Goal: Transaction & Acquisition: Book appointment/travel/reservation

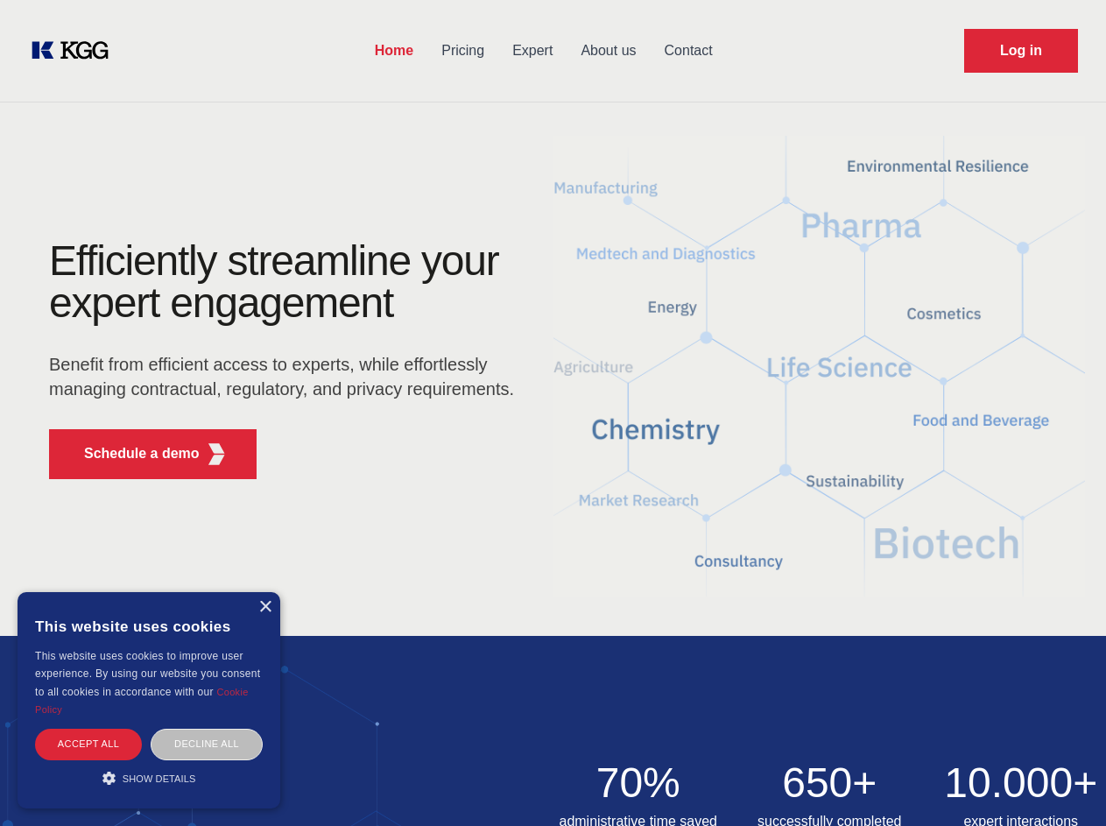
click at [552, 412] on div "Efficiently streamline your expert engagement Benefit from efficient access to …" at bounding box center [287, 366] width 532 height 253
click at [131, 453] on p "Schedule a demo" at bounding box center [142, 453] width 116 height 21
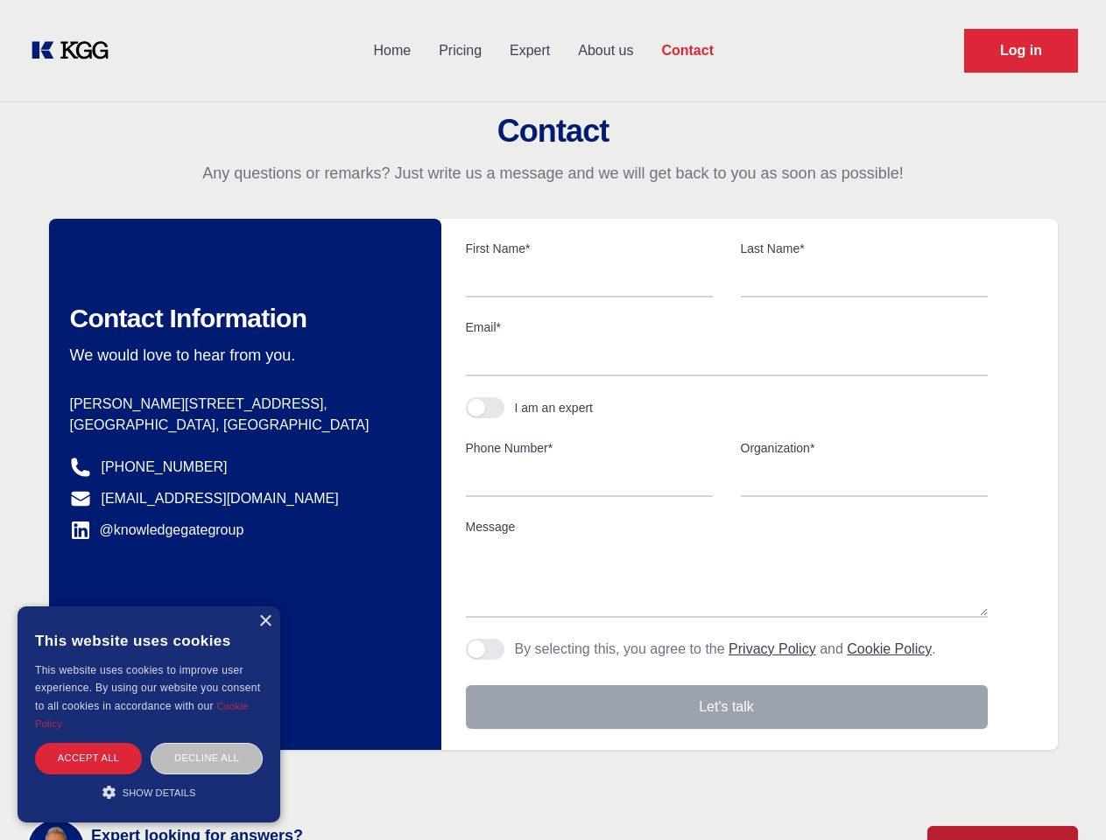
click at [264, 607] on div "× This website uses cookies This website uses cookies to improve user experienc…" at bounding box center [149, 715] width 263 height 216
click at [88, 743] on div "Accept all" at bounding box center [88, 758] width 107 height 31
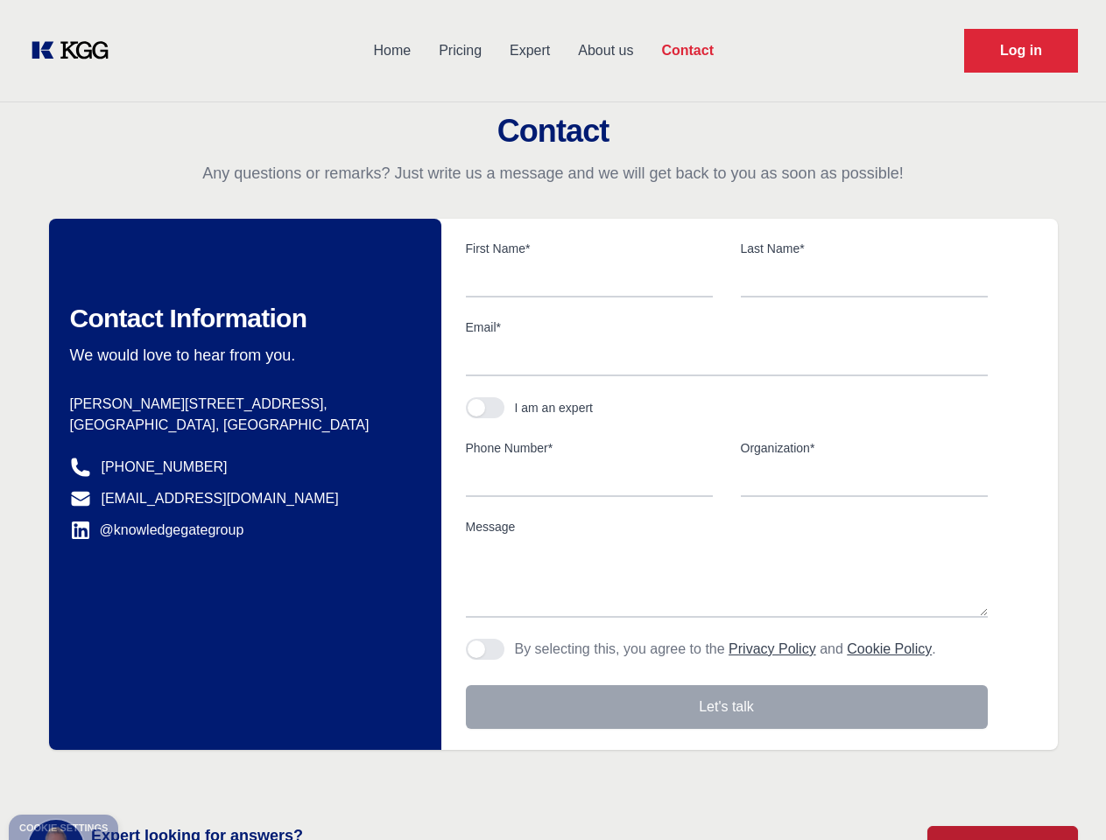
click at [207, 743] on div "Contact Information We would love to hear from you. Postal address Hannemanns A…" at bounding box center [245, 484] width 392 height 531
click at [149, 777] on main "Contact Any questions or remarks? Just write us a message and we will get back …" at bounding box center [553, 455] width 1106 height 911
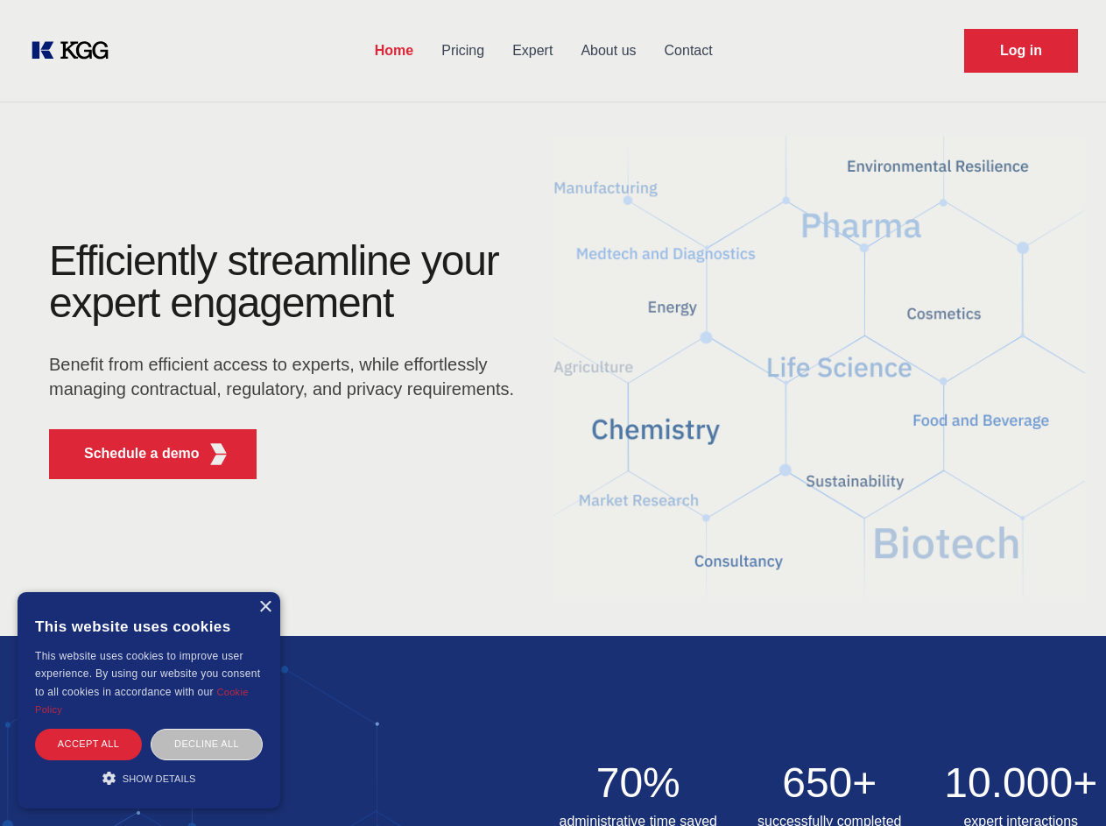
click at [552, 412] on div "Efficiently streamline your expert engagement Benefit from efficient access to …" at bounding box center [287, 366] width 532 height 253
